Goal: Find specific page/section: Find specific page/section

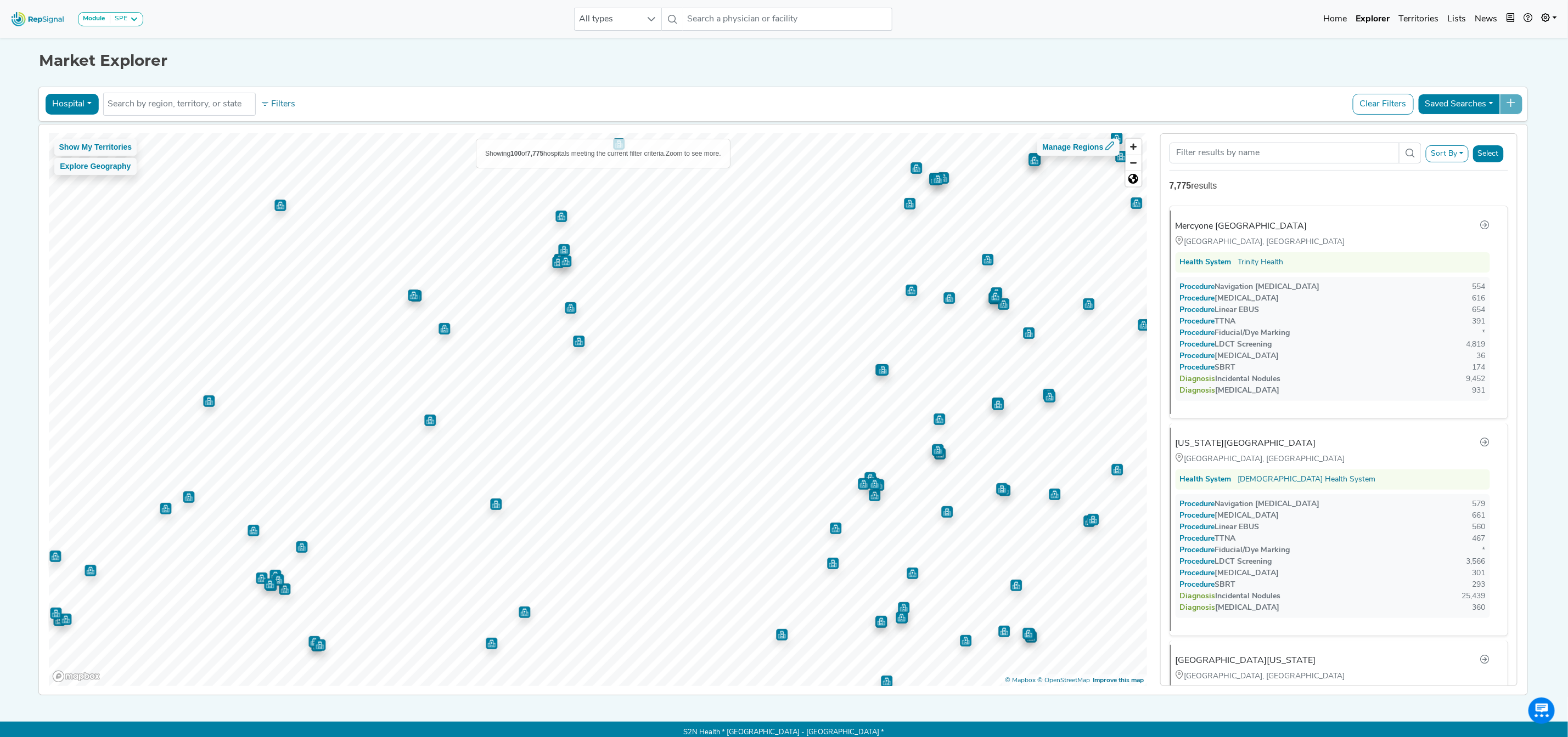
click at [314, 645] on img "Map marker" at bounding box center [319, 645] width 12 height 12
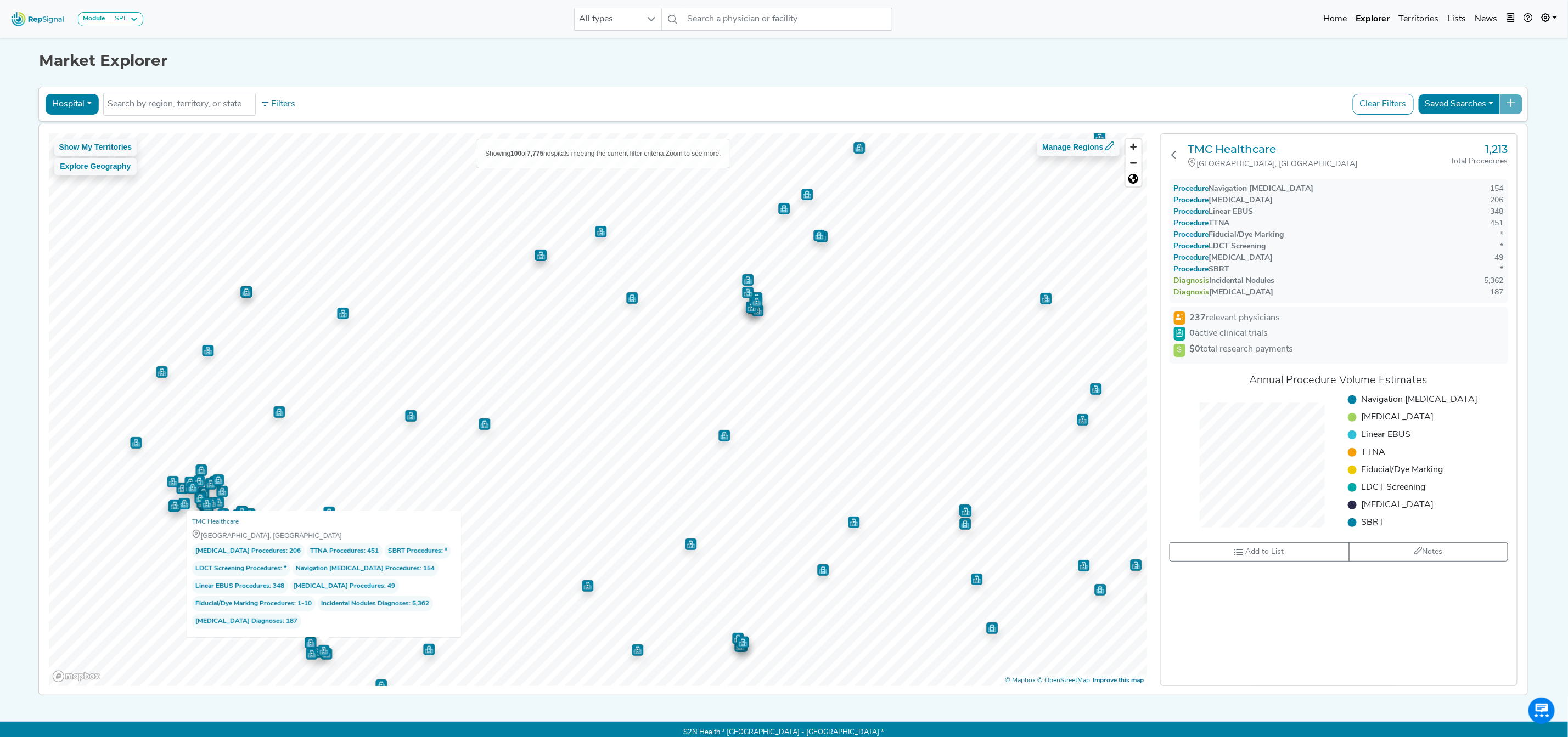
click at [304, 647] on img "Map marker" at bounding box center [310, 643] width 12 height 12
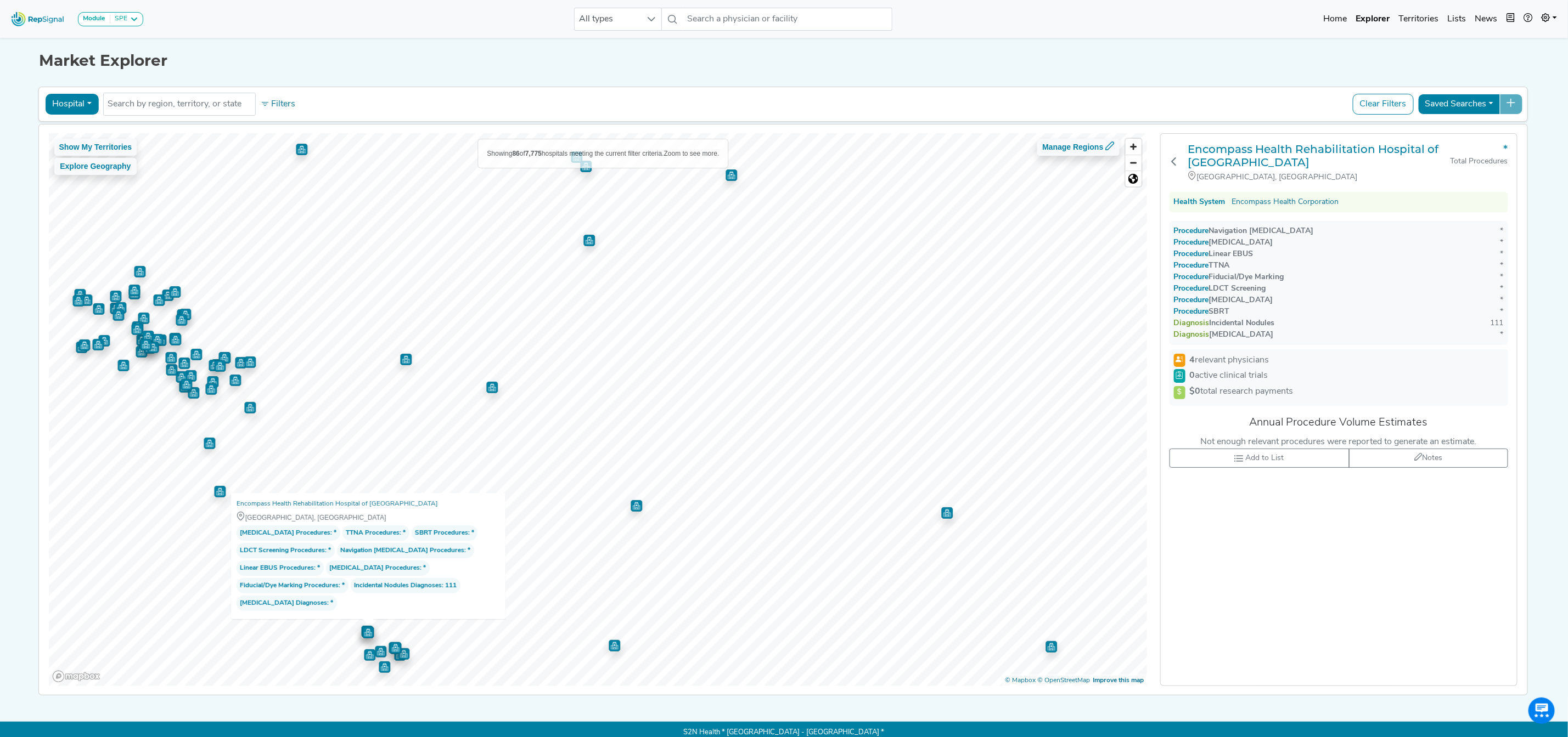
click at [364, 658] on img "Map marker" at bounding box center [370, 655] width 12 height 12
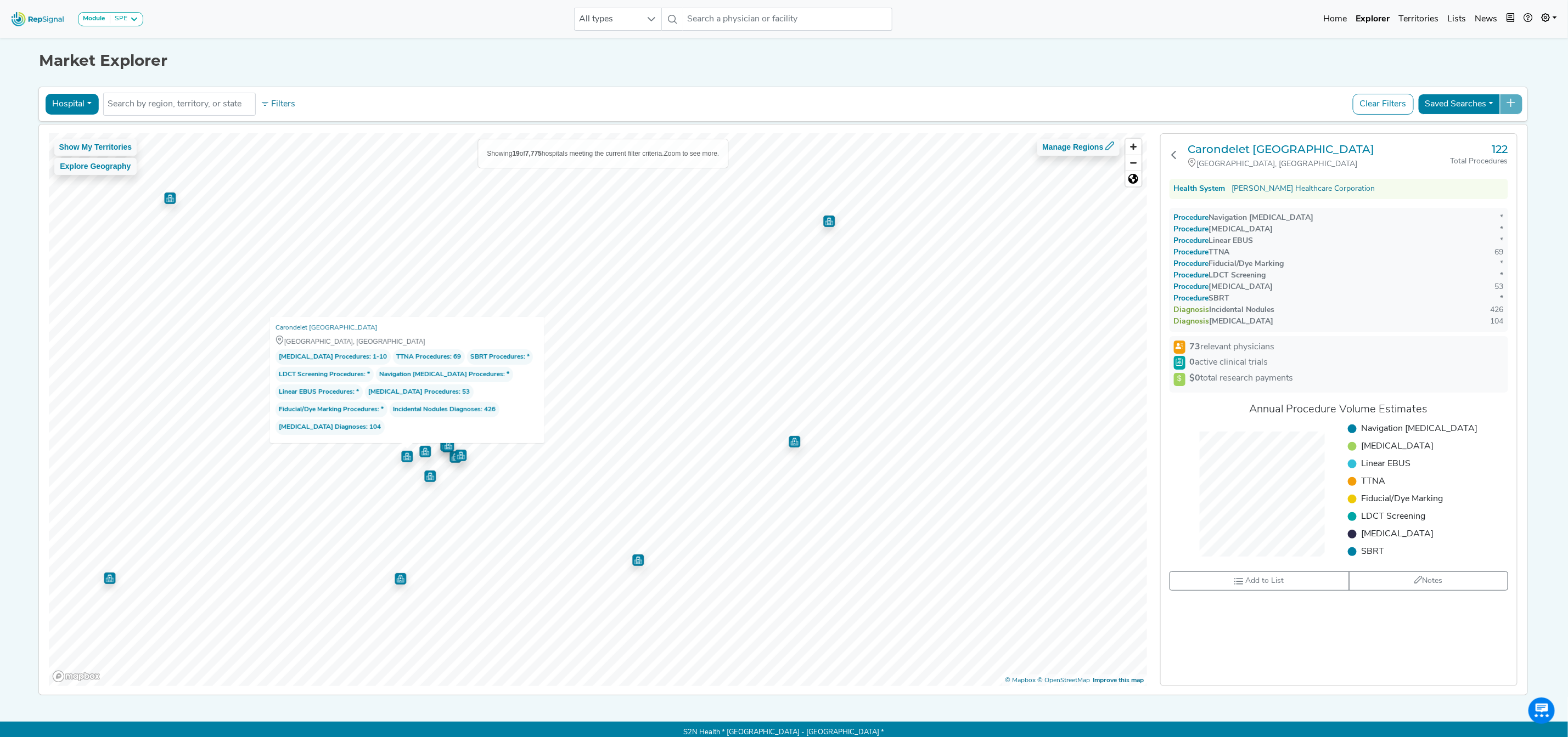
click at [425, 479] on img "Map marker" at bounding box center [430, 476] width 12 height 12
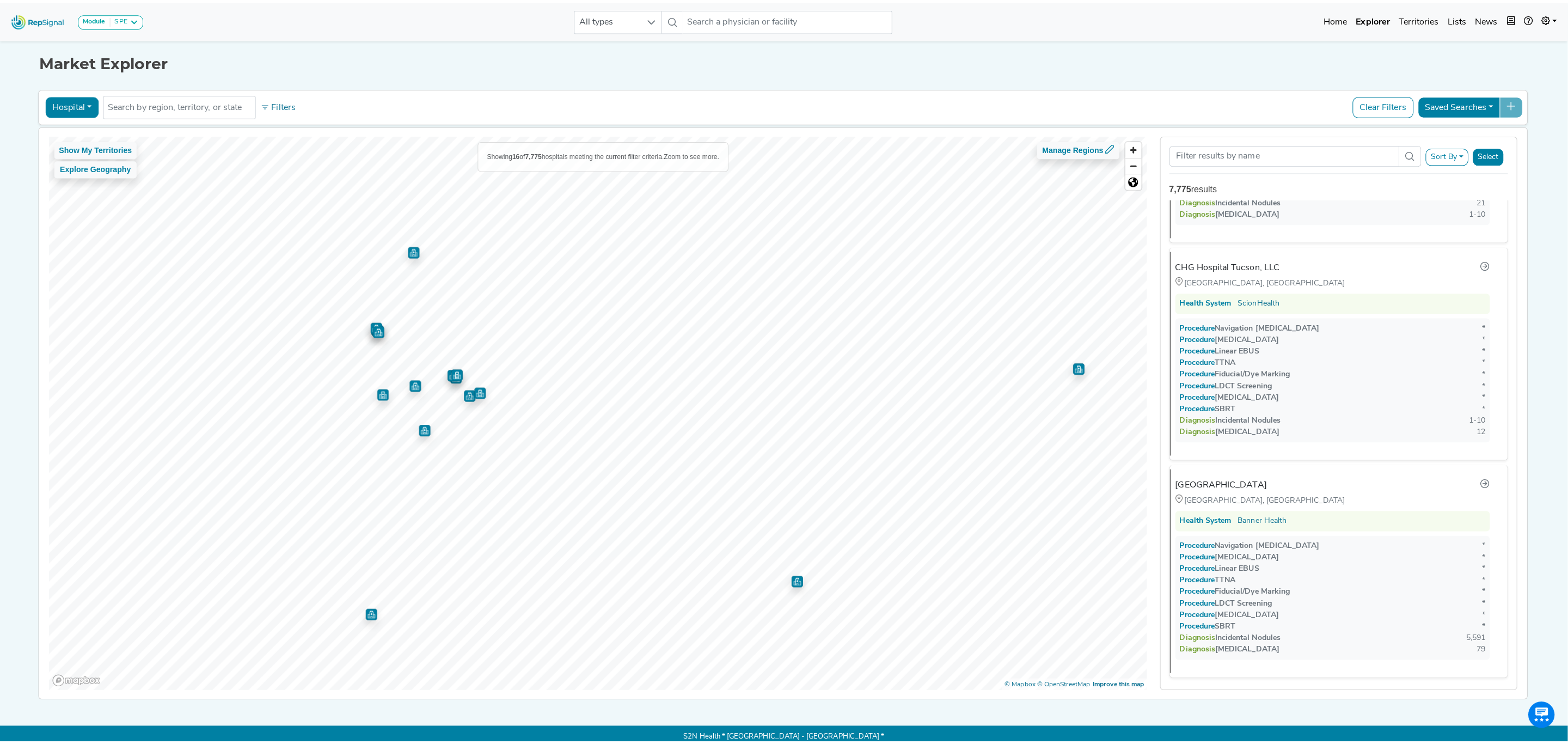
scroll to position [2913, 0]
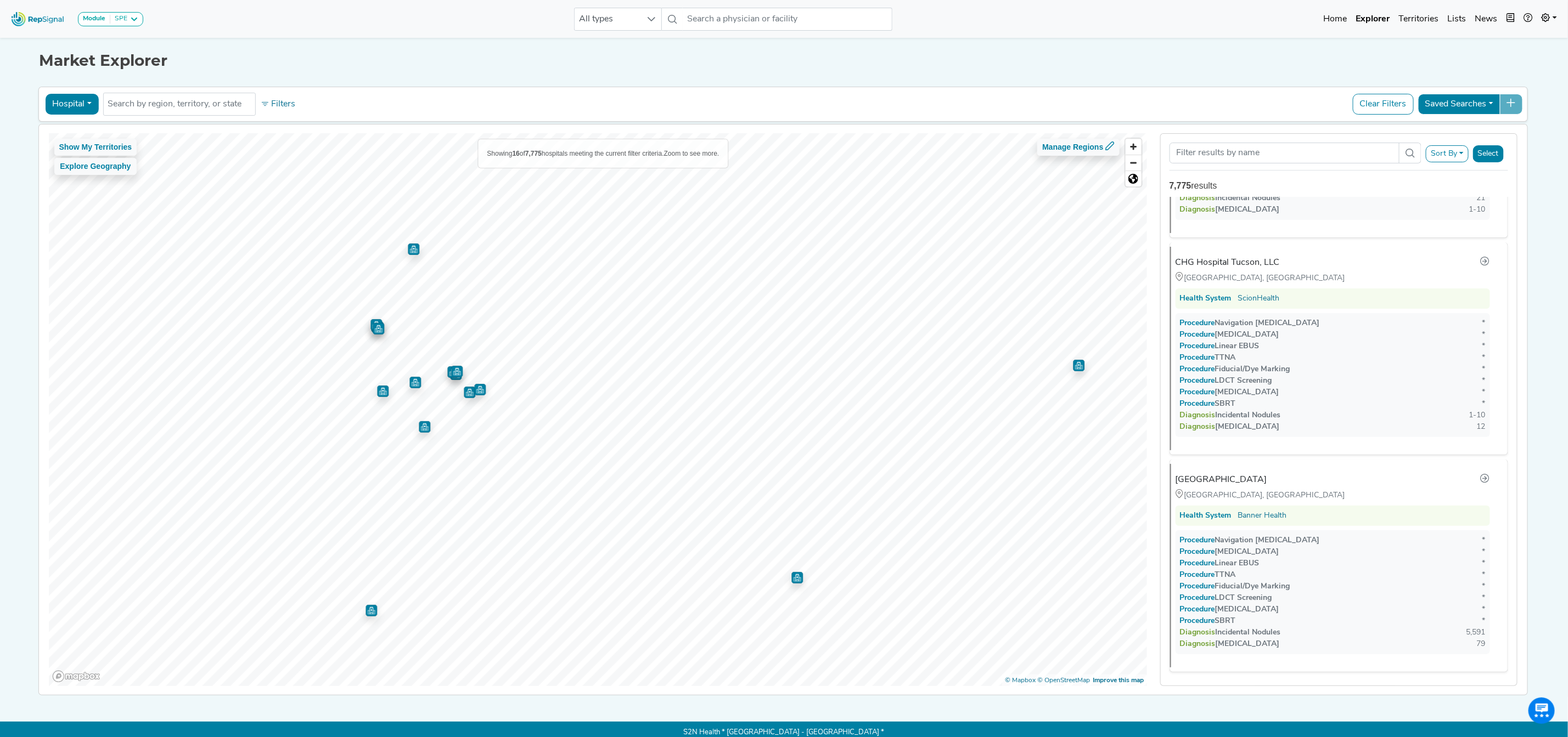
click at [366, 611] on img "Map marker" at bounding box center [372, 611] width 12 height 12
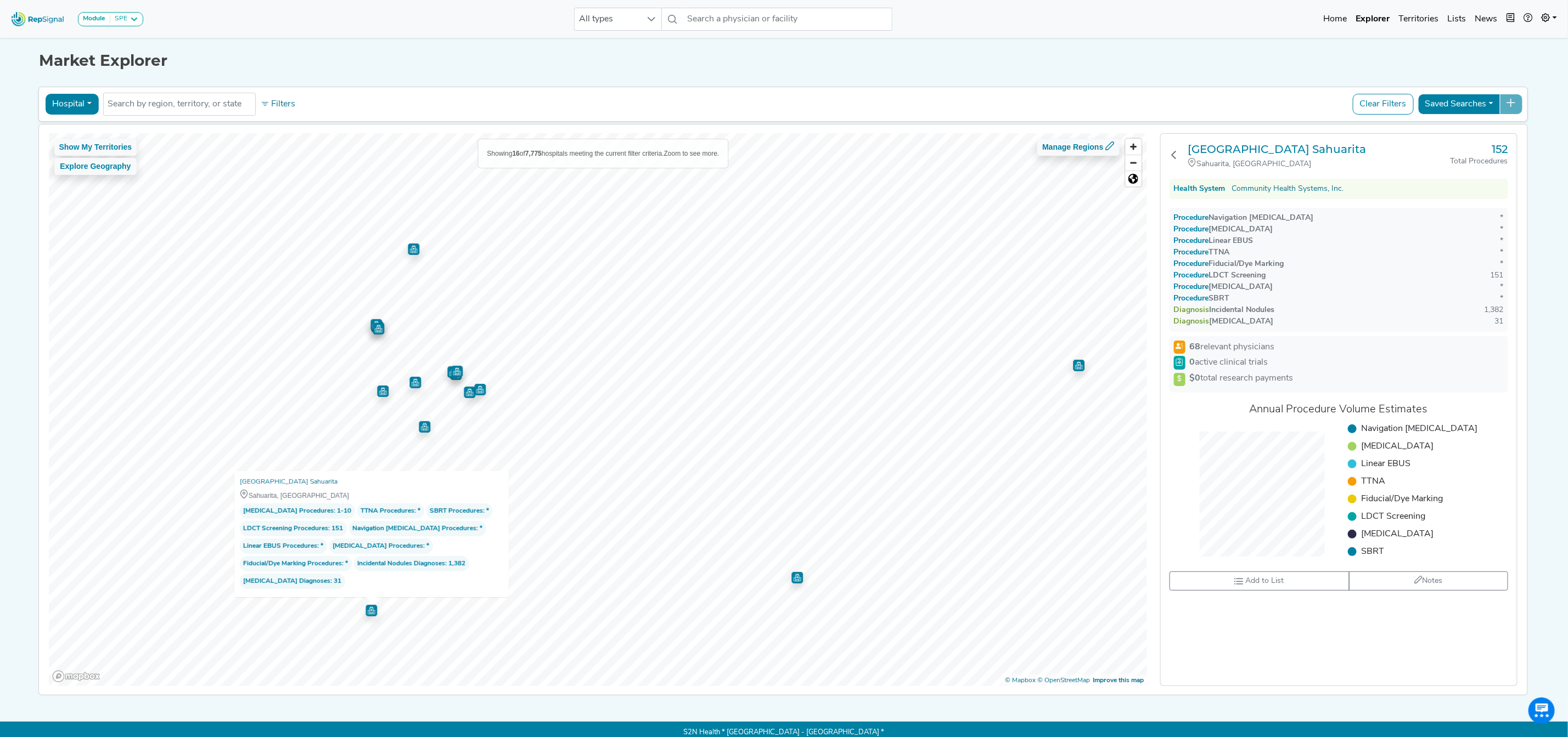
click at [791, 581] on img "Map marker" at bounding box center [797, 578] width 12 height 12
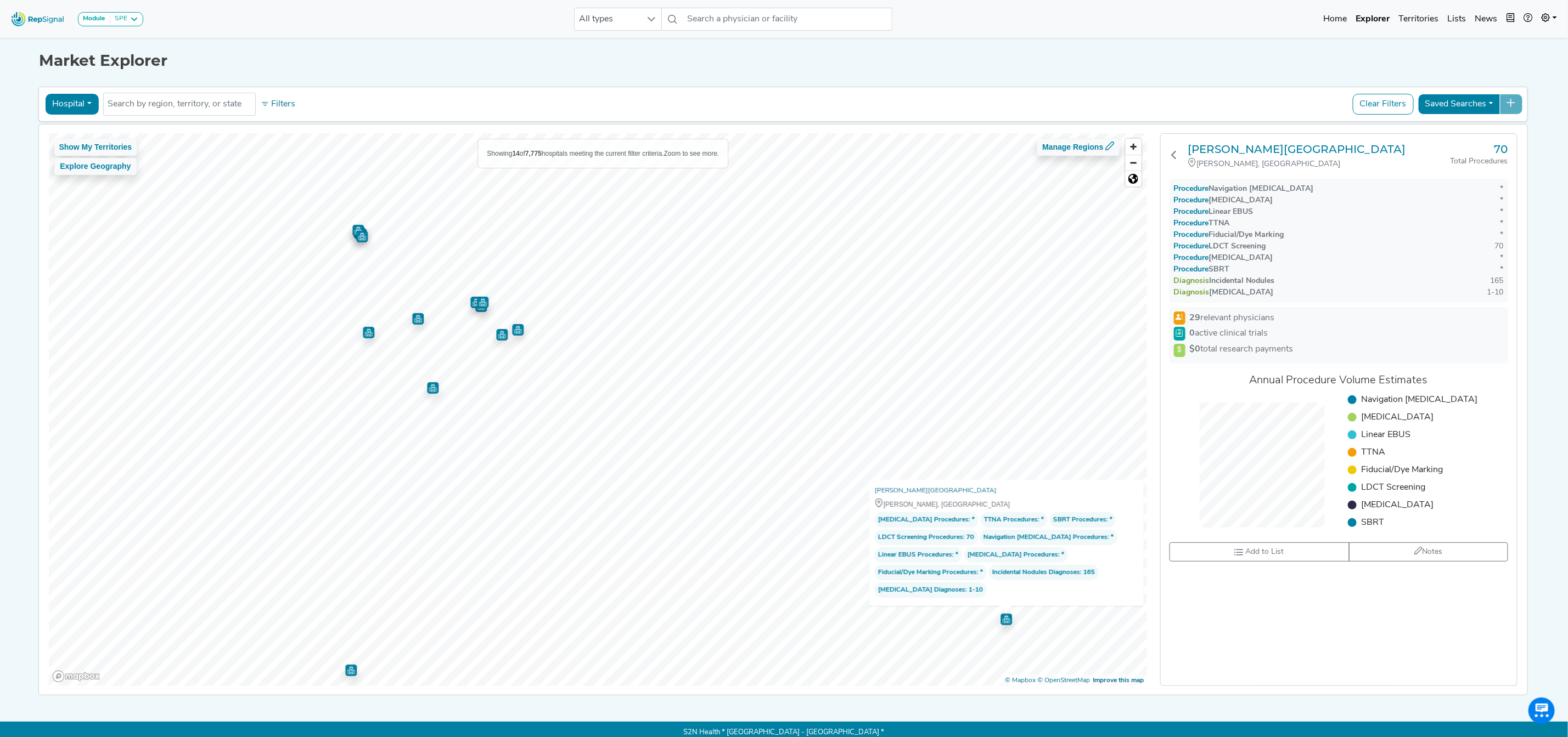
click at [412, 317] on img "Map marker" at bounding box center [418, 319] width 12 height 12
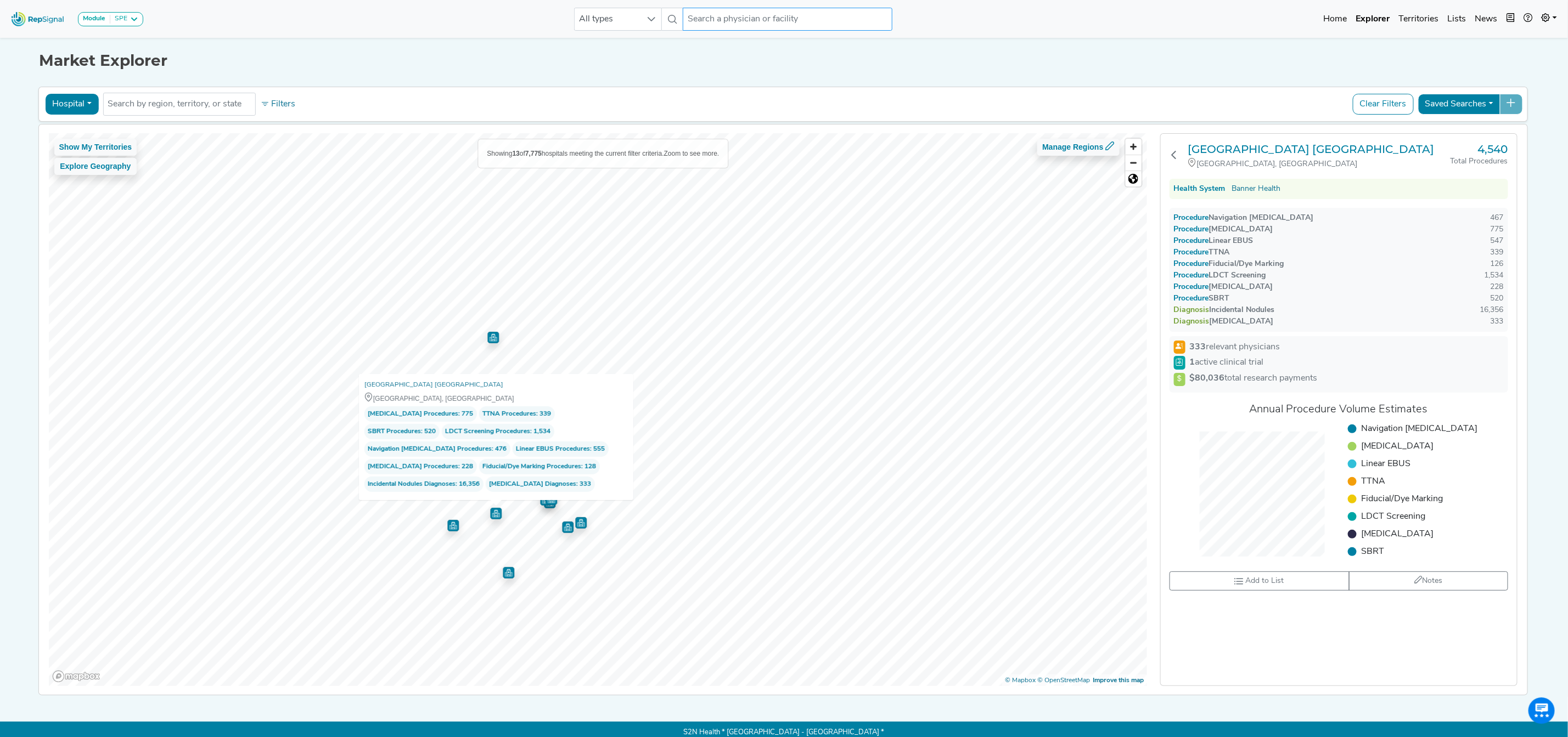
click at [732, 24] on input "text" at bounding box center [787, 18] width 209 height 23
type input "mercy"
click at [981, 82] on div "Market Explorer Hospital Physician Hospital ASC Office Health System No results…" at bounding box center [784, 366] width 725 height 661
click at [736, 12] on input "mercy" at bounding box center [787, 18] width 209 height 23
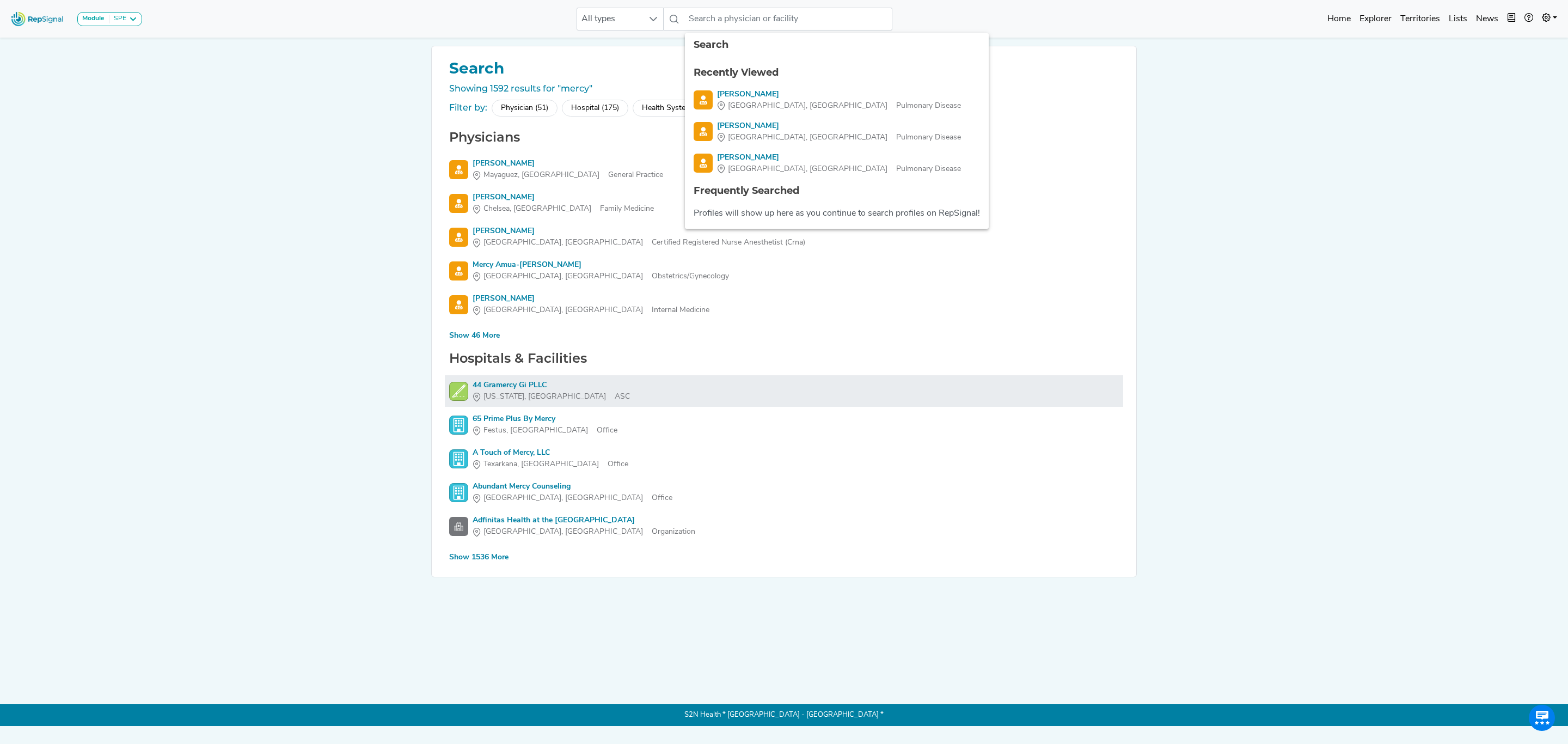
click at [530, 386] on div "44 Gramercy Gi PLLC" at bounding box center [551, 385] width 158 height 12
